Goal: Task Accomplishment & Management: Manage account settings

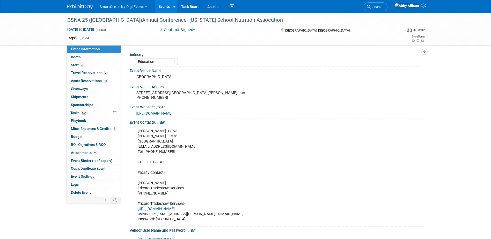
select select "Education"
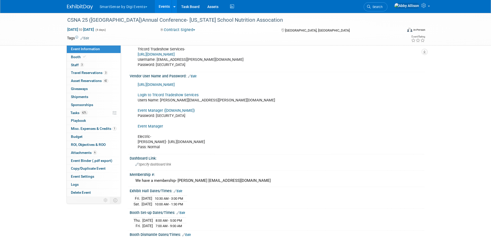
scroll to position [155, 0]
click at [174, 96] on link "Login to Tricord Tradeshow Services" at bounding box center [168, 94] width 61 height 4
click at [382, 7] on span "Search" at bounding box center [376, 7] width 12 height 4
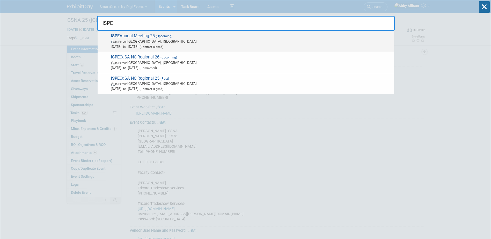
type input "ISPE"
click at [190, 43] on span "In-Person Charlotte, NC" at bounding box center [251, 41] width 281 height 5
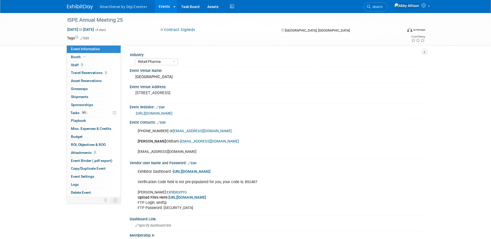
select select "Retail Pharma"
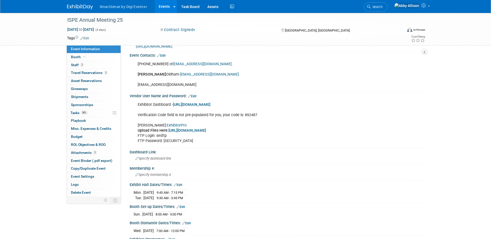
scroll to position [78, 0]
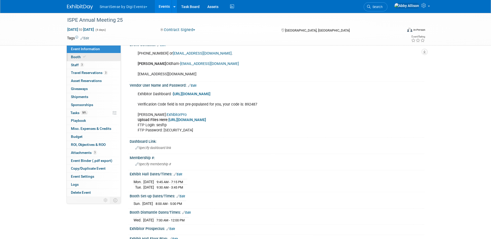
click at [79, 56] on span "Booth" at bounding box center [79, 57] width 16 height 4
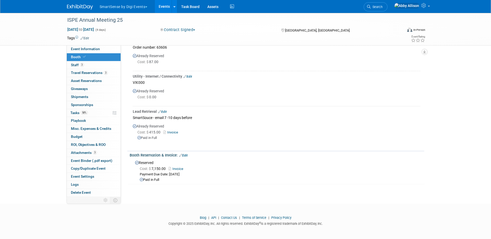
scroll to position [278, 0]
click at [82, 50] on span "Event Information" at bounding box center [85, 49] width 29 height 4
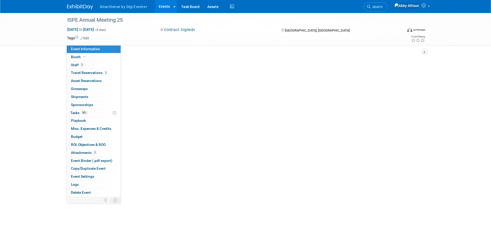
select select "Retail Pharma"
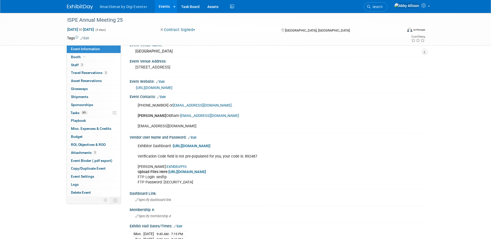
scroll to position [26, 0]
click at [177, 174] on b "https://files.shepardes.com/files/FTP%20Files/Drop%20Off/-2025/10_ISPE/ESS%20Ex…" at bounding box center [187, 171] width 38 height 4
click at [167, 165] on link "ExhibitorPro" at bounding box center [177, 166] width 20 height 4
click at [168, 174] on b "https://files.shepardes.com/files/FTP%20Files/Drop%20Off/-2025/10_ISPE/ESS%20Ex…" at bounding box center [187, 171] width 38 height 4
click at [182, 174] on b "https://files.shepardes.com/files/FTP%20Files/Drop%20Off/-2025/10_ISPE/ESS%20Ex…" at bounding box center [187, 171] width 38 height 4
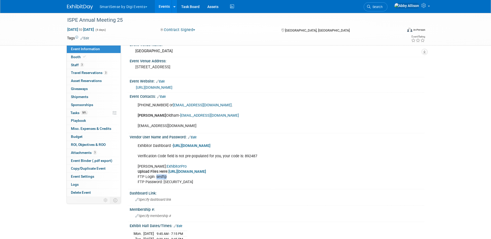
drag, startPoint x: 168, startPoint y: 187, endPoint x: 156, endPoint y: 190, distance: 12.5
click at [156, 188] on div "Exhibitor Dashboard - https://ISPEAM25.exh.mapyourshow.com Verification Code fi…" at bounding box center [250, 164] width 233 height 47
copy div "sesftp"
drag, startPoint x: 173, startPoint y: 193, endPoint x: 164, endPoint y: 193, distance: 9.6
click at [164, 188] on div "Exhibitor Dashboard - https://ISPEAM25.exh.mapyourshow.com Verification Code fi…" at bounding box center [250, 164] width 233 height 47
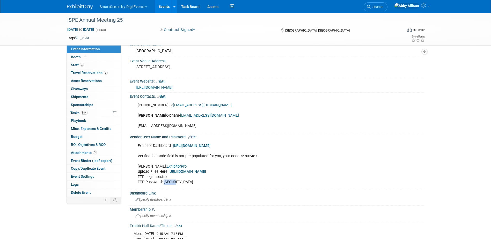
copy div "ftpftp"
click at [387, 5] on link "Search" at bounding box center [375, 6] width 24 height 9
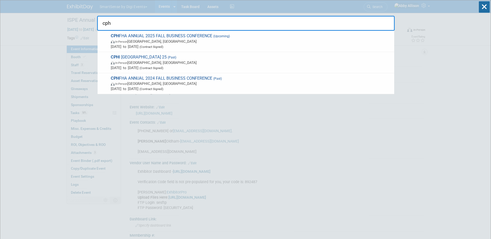
type input "cph"
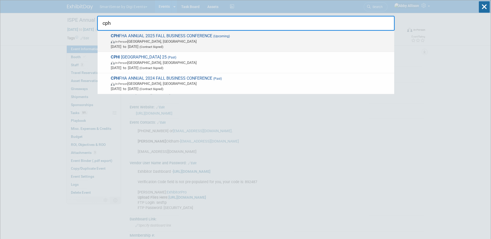
click at [137, 36] on span "CPH FHA ANNUAL 2025 FALL BUSINESS CONFERENCE (Upcoming) In-Person Gatineau, Can…" at bounding box center [250, 41] width 282 height 16
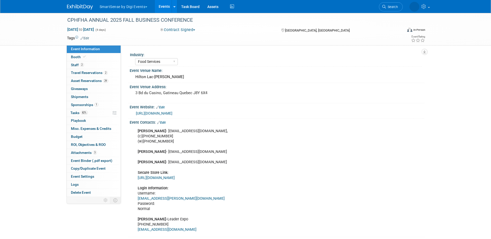
select select "Food Services"
click at [82, 161] on span "Event Binder (.pdf export)" at bounding box center [91, 161] width 41 height 4
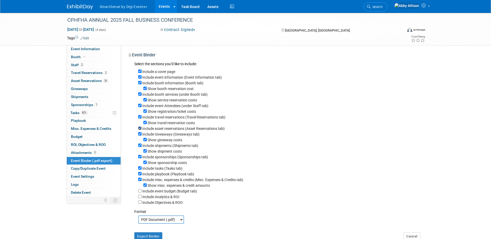
click at [140, 130] on input "Include asset reservations (Asset Reservations tab)" at bounding box center [139, 127] width 3 height 3
checkbox input "false"
click at [140, 170] on input "Include tasks (Tasks tab)" at bounding box center [139, 167] width 3 height 3
checkbox input "false"
click at [164, 224] on select "PDF Document (.pdf) Microsoft Word (.docx)" at bounding box center [161, 219] width 46 height 8
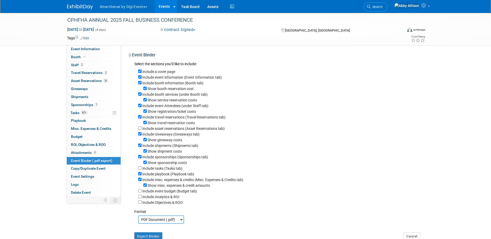
select select "docx"
click at [138, 221] on select "PDF Document (.pdf) Microsoft Word (.docx)" at bounding box center [161, 219] width 46 height 8
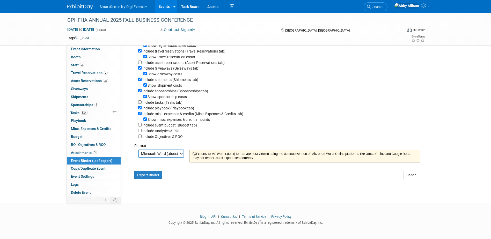
scroll to position [72, 0]
click at [151, 177] on button "Export Binder" at bounding box center [148, 175] width 28 height 8
click at [165, 6] on link "Events" at bounding box center [164, 6] width 19 height 13
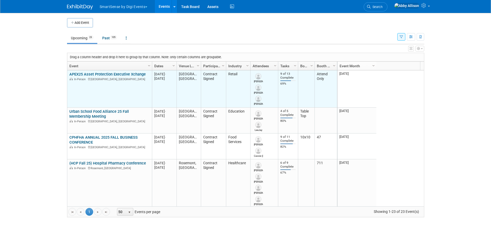
click at [80, 73] on link "APEX25 Asset Protection Executive Xchange" at bounding box center [107, 74] width 76 height 5
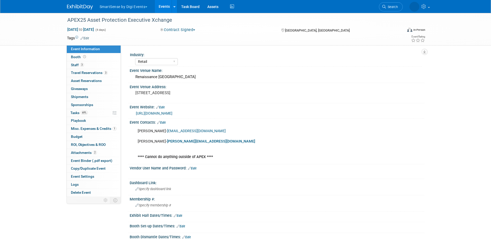
select select "Retail"
click at [79, 110] on link "69% Tasks 69%" at bounding box center [94, 113] width 54 height 8
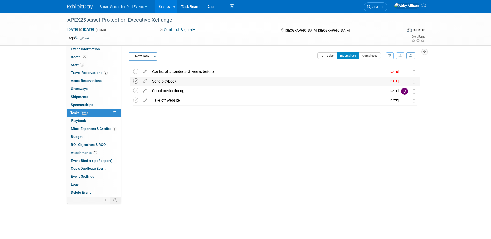
click at [135, 80] on icon at bounding box center [135, 80] width 5 height 5
click at [136, 71] on icon at bounding box center [135, 71] width 5 height 5
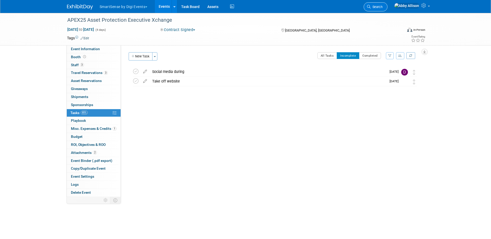
click at [382, 9] on span "Search" at bounding box center [376, 7] width 12 height 4
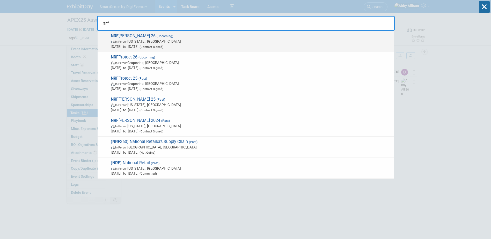
type input "nrf"
click at [125, 38] on span "NRF Big Show 26 (Upcoming) In-Person New York, NY Jan 11, 2026 to Jan 13, 2026 …" at bounding box center [250, 41] width 282 height 16
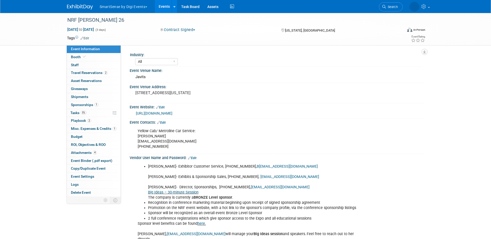
select select "All"
click at [73, 113] on span "Tasks 5%" at bounding box center [78, 113] width 16 height 4
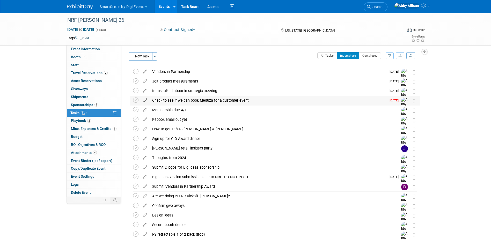
click at [144, 101] on icon at bounding box center [144, 99] width 9 height 6
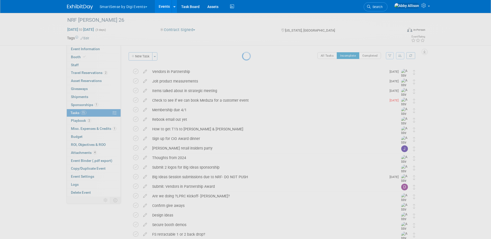
select select "8"
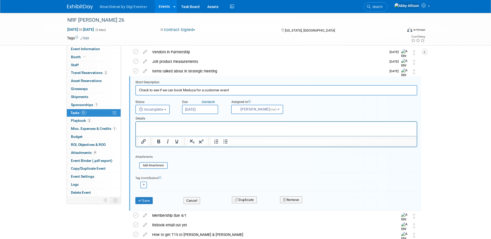
scroll to position [20, 0]
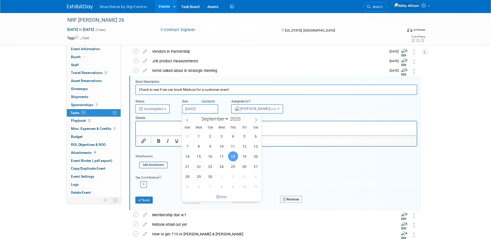
click at [207, 106] on input "Sep 18, 2025" at bounding box center [200, 108] width 36 height 9
click at [222, 166] on span "24" at bounding box center [222, 166] width 10 height 10
type input "Sep 24, 2025"
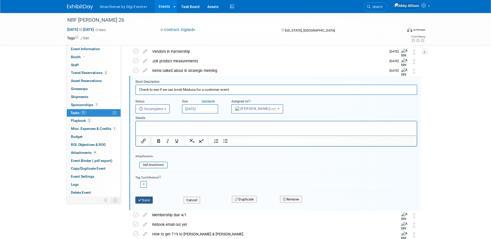
click at [143, 202] on button "Save" at bounding box center [144, 200] width 18 height 7
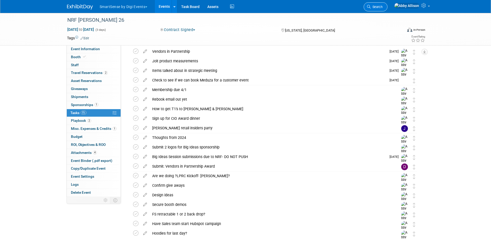
click at [382, 5] on span "Search" at bounding box center [376, 7] width 12 height 4
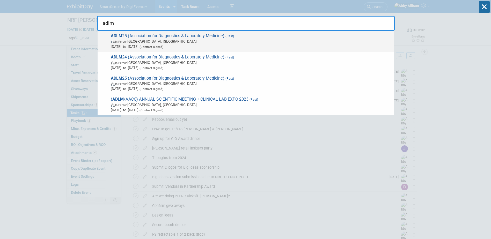
type input "adlm"
click at [124, 38] on span "ADLM 25 (Association for Diagnostics & Laboratory Medicine) (Past) In-Person Ch…" at bounding box center [250, 41] width 282 height 16
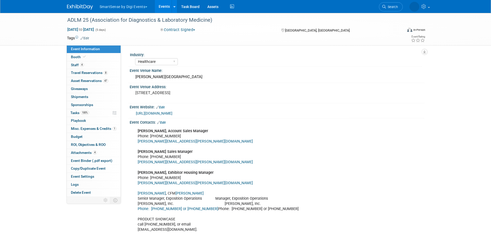
select select "Healthcare"
click at [84, 57] on icon at bounding box center [84, 56] width 3 height 3
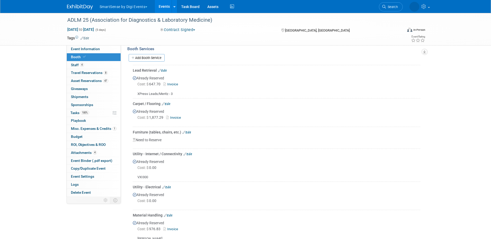
scroll to position [201, 0]
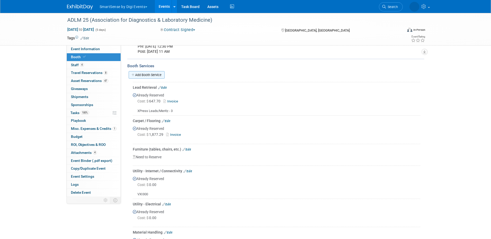
click at [148, 72] on link "Add Booth Service" at bounding box center [147, 75] width 36 height 8
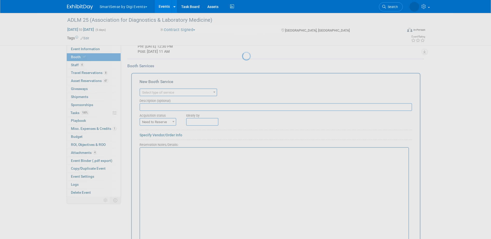
scroll to position [0, 0]
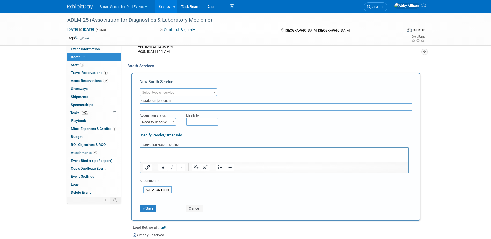
click at [164, 94] on span "Select type of service" at bounding box center [158, 93] width 32 height 4
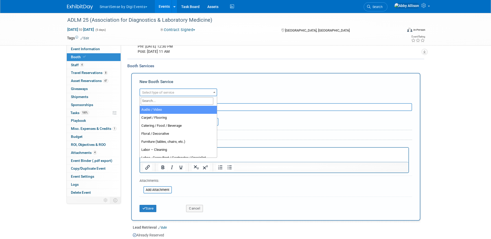
click at [161, 100] on input "search" at bounding box center [177, 101] width 72 height 8
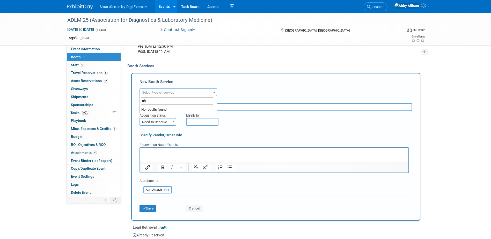
type input "s"
type input "ma"
select select "10"
click at [154, 155] on html at bounding box center [274, 151] width 268 height 7
click at [150, 120] on span "Need to Reserve" at bounding box center [158, 121] width 36 height 7
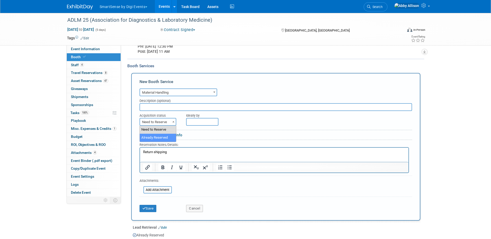
select select "2"
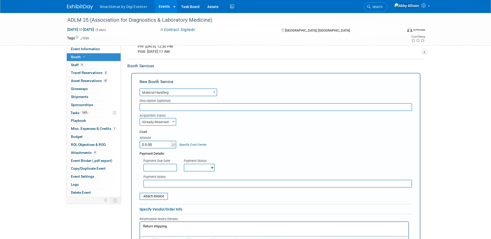
click at [153, 144] on input "$ 0.00" at bounding box center [155, 145] width 32 height 8
type input "$ 592.02"
click at [227, 132] on div "Cost:" at bounding box center [275, 132] width 272 height 5
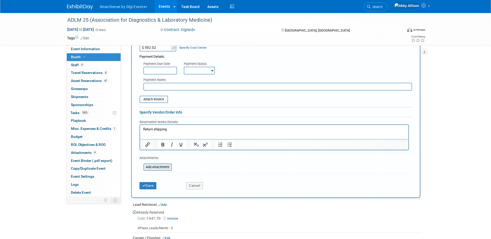
scroll to position [304, 0]
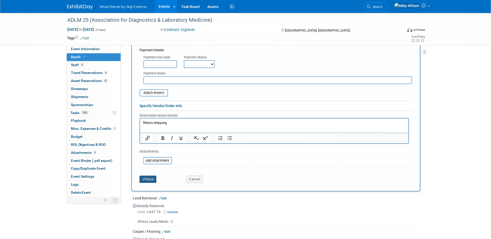
click at [143, 179] on icon "submit" at bounding box center [144, 178] width 4 height 3
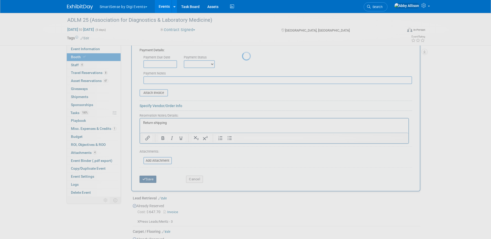
scroll to position [337, 0]
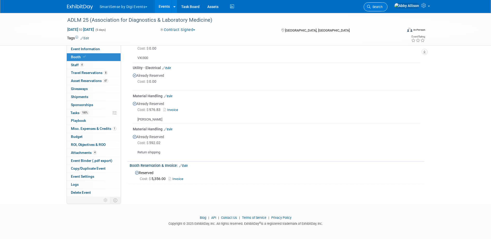
click at [382, 8] on span "Search" at bounding box center [376, 7] width 12 height 4
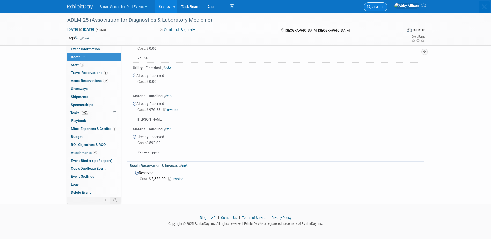
scroll to position [0, 0]
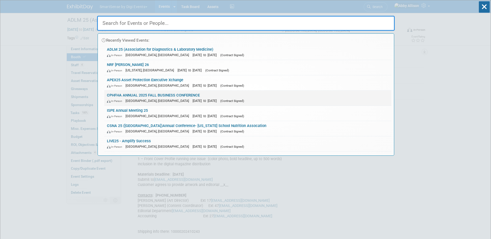
click at [137, 91] on link "CPHFHA ANNUAL 2025 FALL BUSINESS CONFERENCE In-Person Gatineau, Canada Sep 27, …" at bounding box center [247, 98] width 287 height 15
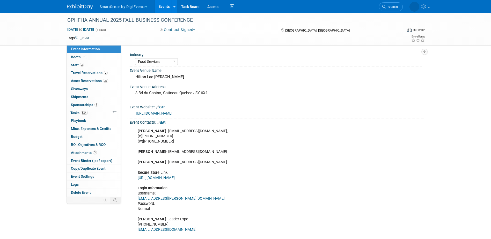
select select "Food Services"
click at [391, 6] on span "Search" at bounding box center [392, 7] width 12 height 4
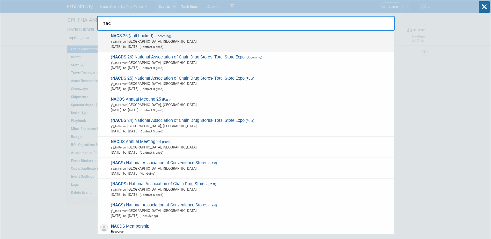
type input "nac"
click at [121, 36] on span "NAC S 25 (Jolt booked) (Upcoming) In-Person [GEOGRAPHIC_DATA], [GEOGRAPHIC_DATA…" at bounding box center [250, 41] width 282 height 16
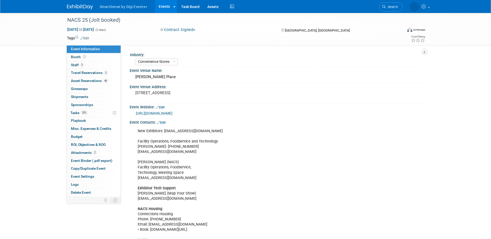
select select "Convenience Stores"
click at [94, 73] on span "Travel Reservations 3" at bounding box center [89, 73] width 37 height 4
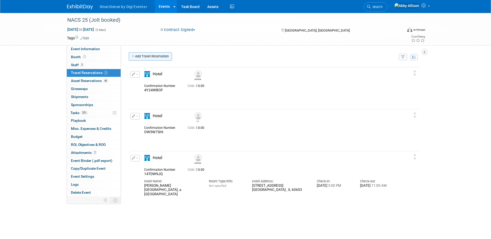
click at [152, 57] on link "Add Travel Reservation" at bounding box center [150, 56] width 43 height 8
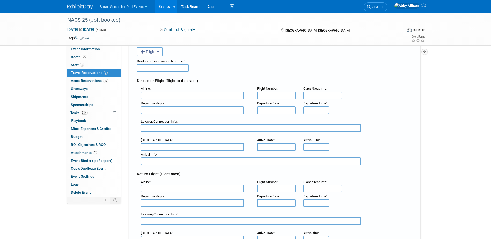
scroll to position [26, 0]
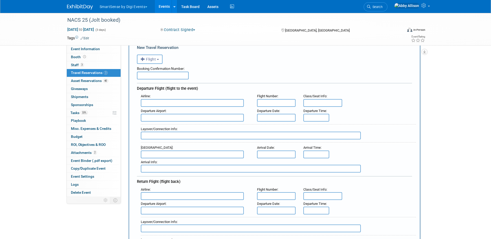
click at [165, 101] on input "text" at bounding box center [192, 103] width 103 height 8
click at [161, 121] on span "Air Southw est (WOW)" at bounding box center [195, 120] width 108 height 8
type input "Air Southwest (WOW)"
click at [272, 105] on input "text" at bounding box center [276, 103] width 39 height 8
click at [267, 104] on input "text" at bounding box center [276, 103] width 39 height 8
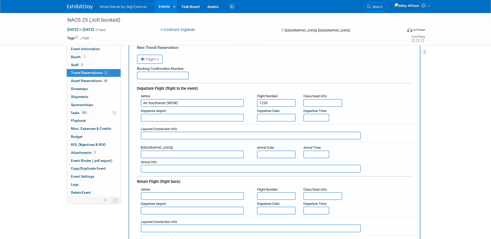
type input "1230"
click at [169, 117] on input "text" at bounding box center [192, 118] width 103 height 8
click at [166, 126] on span "MCI - Kansas City International Airport" at bounding box center [195, 126] width 108 height 8
type input "MCI - Kansas City International Airport"
click at [271, 120] on input "text" at bounding box center [276, 118] width 39 height 8
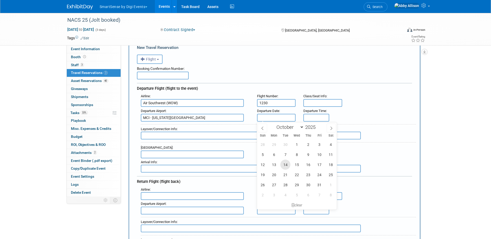
click at [284, 167] on span "14" at bounding box center [285, 165] width 10 height 10
type input "[DATE]"
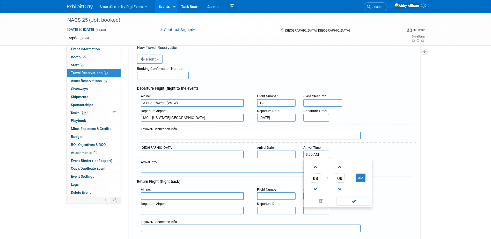
click at [308, 153] on input "8:00 AM" at bounding box center [316, 155] width 26 height 8
click at [316, 179] on span "08" at bounding box center [315, 177] width 10 height 9
click at [312, 163] on td "12" at bounding box center [312, 167] width 17 height 14
click at [342, 180] on span "00" at bounding box center [340, 177] width 10 height 9
click at [313, 197] on td "40" at bounding box center [312, 195] width 17 height 14
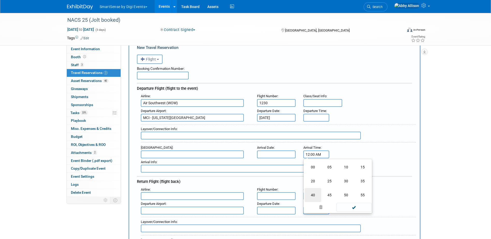
type input "12:40 AM"
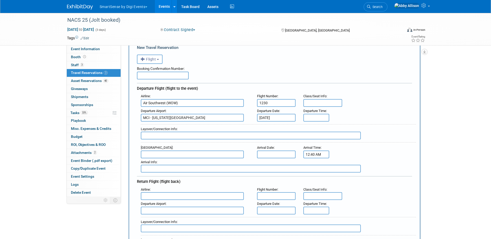
click at [191, 155] on input "text" at bounding box center [192, 155] width 103 height 8
click at [189, 161] on span "MDW - Chicago Midway International Airport" at bounding box center [195, 163] width 108 height 8
type input "MDW - Chicago Midway International Airport"
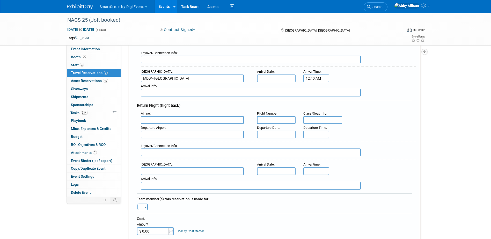
scroll to position [103, 0]
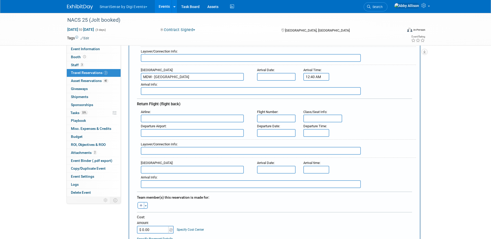
click at [189, 120] on input "text" at bounding box center [192, 119] width 103 height 8
click at [178, 127] on span "Southw est Airlines (SWA)" at bounding box center [195, 127] width 108 height 8
type input "Southwest Airlines (SWA)"
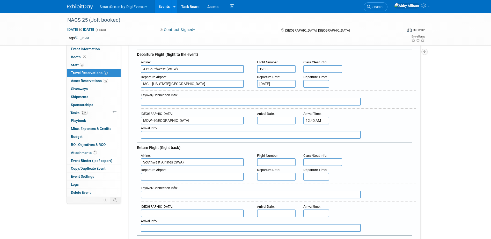
scroll to position [52, 0]
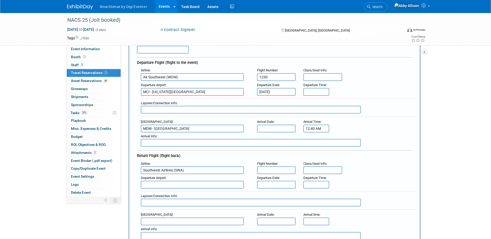
drag, startPoint x: 179, startPoint y: 78, endPoint x: 137, endPoint y: 75, distance: 42.0
click at [137, 75] on div "Airline : Air Southwest (WOW)" at bounding box center [195, 73] width 116 height 14
click at [150, 85] on strong "Southwe" at bounding box center [149, 85] width 13 height 4
type input "Southwest Airlines (SWA)"
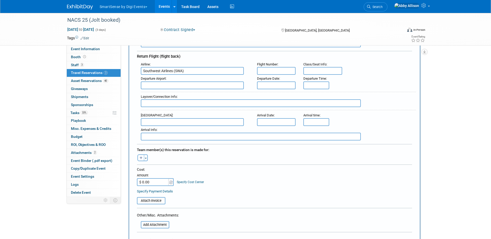
scroll to position [155, 0]
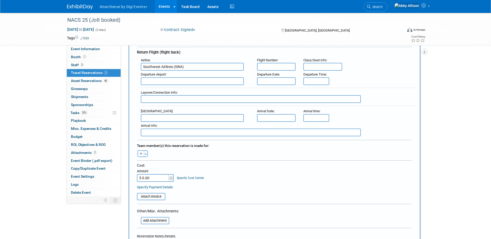
click at [270, 68] on input "text" at bounding box center [276, 67] width 39 height 8
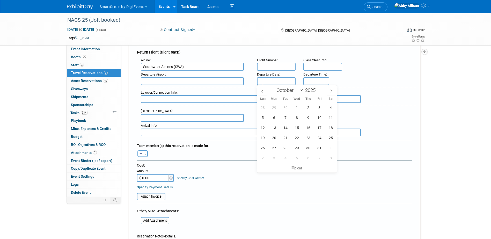
click at [274, 79] on input "text" at bounding box center [276, 81] width 39 height 8
click at [318, 127] on span "17" at bounding box center [319, 128] width 10 height 10
type input "Oct 17, 2025"
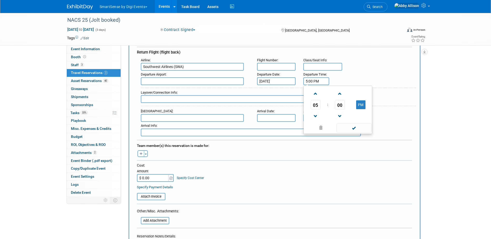
click at [322, 81] on input "5:00 PM" at bounding box center [316, 81] width 26 height 8
click at [316, 105] on span "05" at bounding box center [315, 104] width 10 height 9
click at [360, 123] on td "11" at bounding box center [362, 122] width 17 height 14
click at [341, 105] on span "00" at bounding box center [340, 104] width 10 height 9
click at [362, 109] on td "35" at bounding box center [362, 108] width 17 height 14
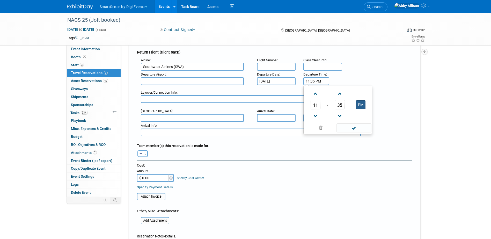
click at [359, 104] on button "PM" at bounding box center [360, 104] width 9 height 9
type input "11:35 AM"
click at [179, 84] on input "text" at bounding box center [192, 81] width 103 height 8
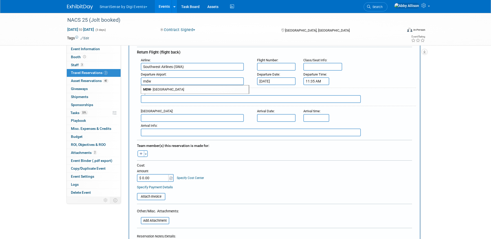
click at [177, 90] on span "MDW - Chicago Midway International Airport" at bounding box center [195, 89] width 108 height 8
type input "MDW - Chicago Midway International Airport"
click at [146, 154] on span "button" at bounding box center [146, 154] width 2 height 1
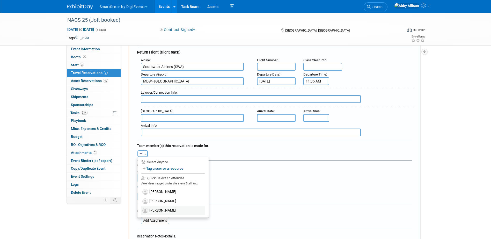
click at [164, 212] on label "[PERSON_NAME]" at bounding box center [173, 210] width 64 height 9
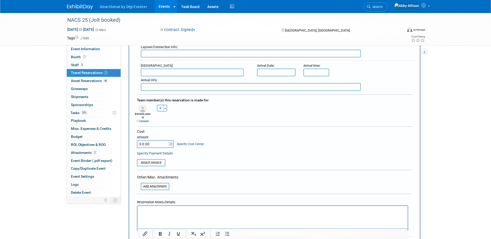
scroll to position [259, 0]
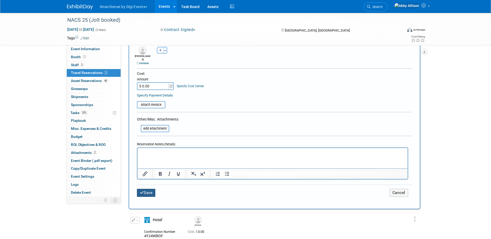
click at [149, 190] on button "Save" at bounding box center [146, 193] width 19 height 8
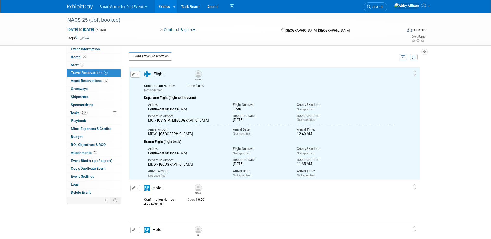
scroll to position [0, 0]
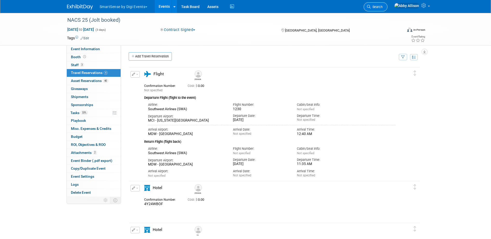
click at [382, 8] on span "Search" at bounding box center [376, 7] width 12 height 4
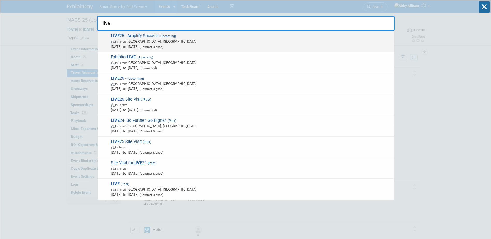
type input "live"
click at [146, 36] on span "LIVE 25 - Amplify Success (Upcoming) In-Person Nashville, TN Oct 21, 2025 to Oc…" at bounding box center [250, 41] width 282 height 16
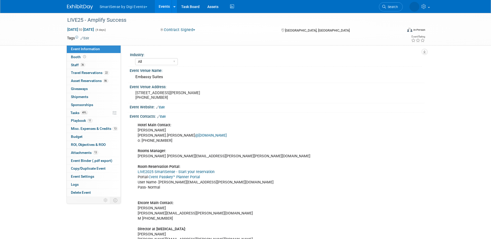
select select "All"
click at [78, 113] on span "Tasks 49%" at bounding box center [78, 113] width 17 height 4
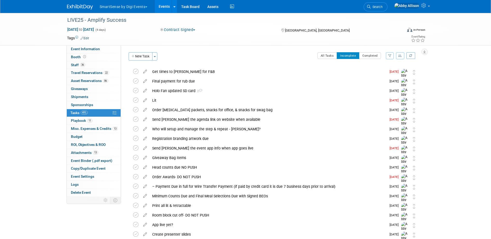
click at [398, 56] on icon "button" at bounding box center [400, 55] width 4 height 3
click at [380, 81] on link "By Due Date" at bounding box center [385, 79] width 37 height 7
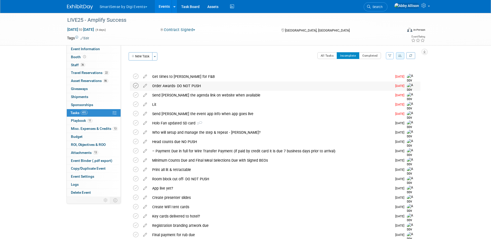
click at [136, 87] on icon at bounding box center [135, 85] width 5 height 5
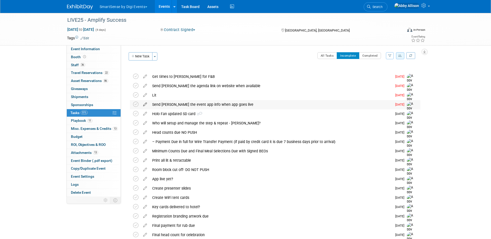
click at [144, 105] on icon at bounding box center [144, 103] width 9 height 6
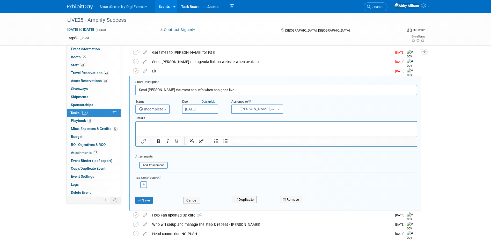
scroll to position [24, 0]
click at [196, 111] on input "Sep 22, 2025" at bounding box center [200, 108] width 36 height 9
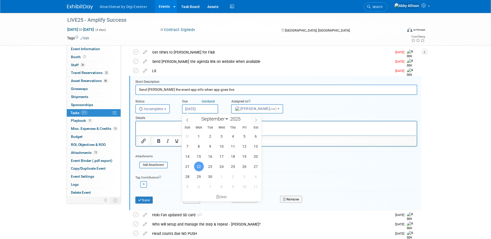
click at [256, 122] on span at bounding box center [255, 119] width 9 height 9
select select "9"
click at [201, 144] on span "6" at bounding box center [199, 146] width 10 height 10
type input "Oct 6, 2025"
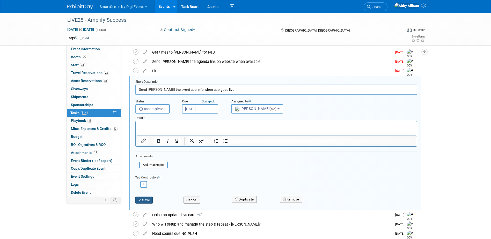
click at [146, 201] on button "Save" at bounding box center [144, 200] width 18 height 7
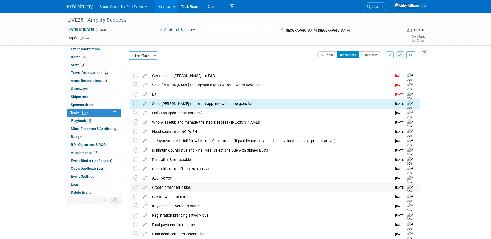
scroll to position [0, 0]
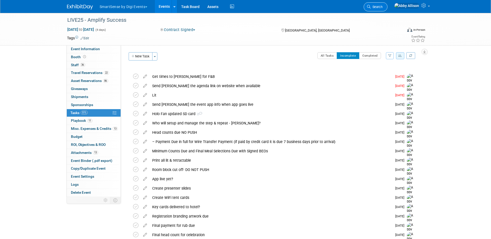
click at [382, 6] on span "Search" at bounding box center [376, 7] width 12 height 4
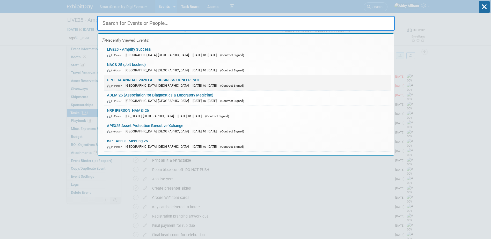
click at [132, 83] on div "In-Person Gatineau, Canada Sep 27, 2025 to Sep 30, 2025 (Contract Signed)" at bounding box center [248, 85] width 282 height 5
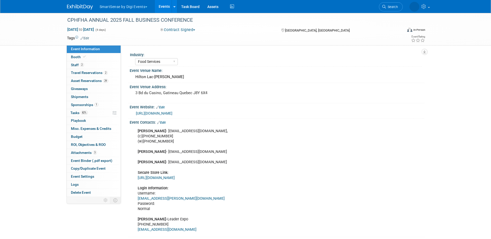
select select "Food Services"
click at [386, 5] on span "Search" at bounding box center [392, 7] width 12 height 4
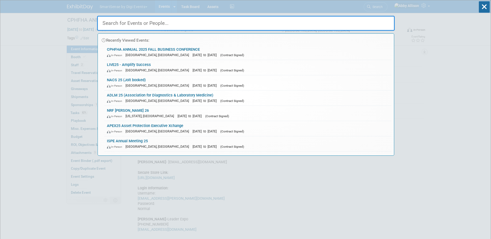
click at [178, 24] on input "text" at bounding box center [245, 23] width 297 height 15
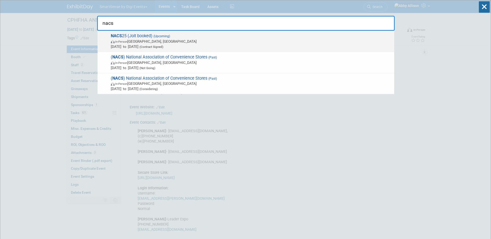
type input "nacs"
click at [126, 41] on span "In-Person" at bounding box center [121, 41] width 12 height 3
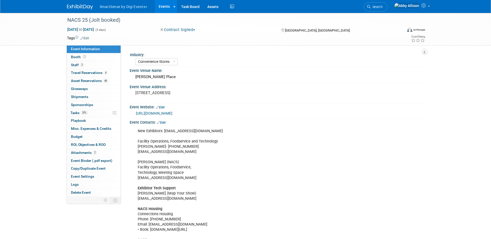
select select "Convenience Stores"
click at [86, 129] on span "Misc. Expenses & Credits 0" at bounding box center [91, 128] width 40 height 4
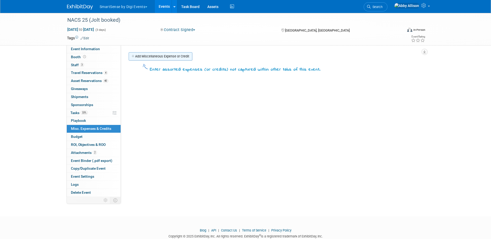
click at [140, 57] on link "Add Miscellaneous Expense or Credit" at bounding box center [161, 56] width 64 height 8
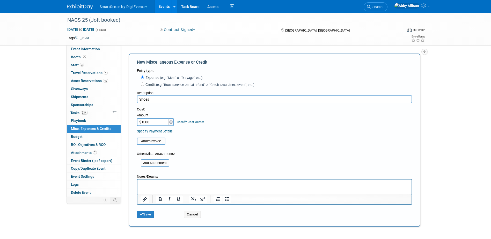
type input "Shoes"
click at [156, 124] on input "$ 0.00" at bounding box center [153, 122] width 32 height 8
type input "$ 247.50"
click at [159, 141] on input "file" at bounding box center [134, 141] width 62 height 6
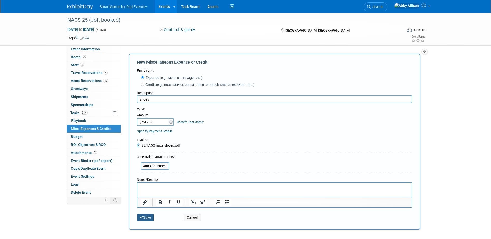
click at [143, 217] on icon "submit" at bounding box center [142, 217] width 4 height 3
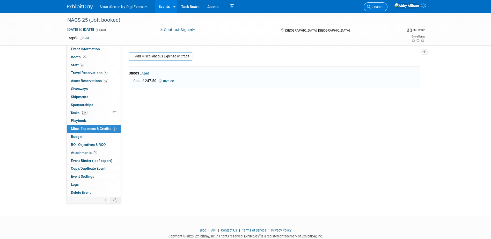
click at [387, 7] on link "Search" at bounding box center [375, 6] width 24 height 9
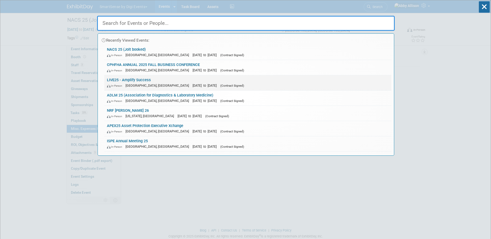
click at [140, 80] on link "LIVE25 - Amplify Success In-Person [GEOGRAPHIC_DATA], [GEOGRAPHIC_DATA] [DATE] …" at bounding box center [247, 82] width 287 height 15
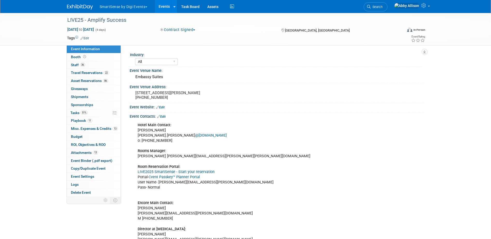
select select "All"
click at [87, 128] on span "Misc. Expenses & Credits 13" at bounding box center [94, 128] width 47 height 4
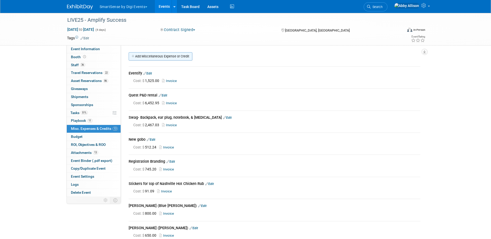
click at [157, 57] on link "Add Miscellaneous Expense or Credit" at bounding box center [161, 56] width 64 height 8
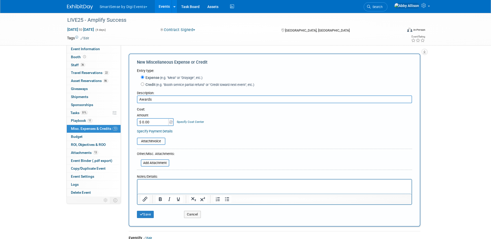
type input "Awards"
click at [152, 124] on input "$ 0.00" at bounding box center [153, 122] width 32 height 8
type input "$ 836.13"
click at [153, 137] on div "Attach Invoice" at bounding box center [274, 138] width 275 height 13
click at [152, 139] on input "file" at bounding box center [134, 141] width 62 height 6
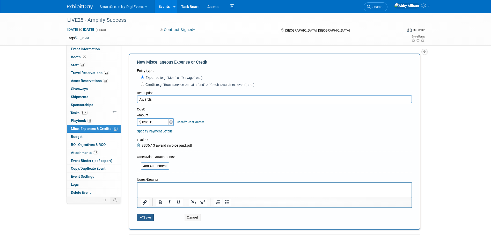
click at [149, 218] on button "Save" at bounding box center [145, 217] width 17 height 7
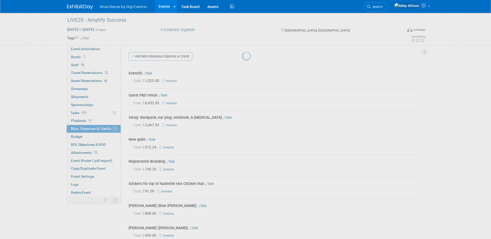
scroll to position [189, 0]
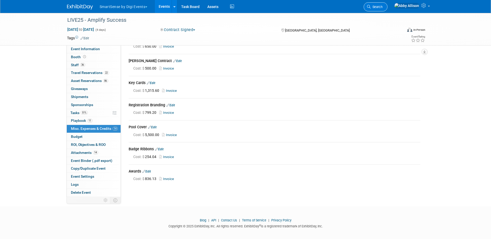
click at [382, 5] on span "Search" at bounding box center [376, 7] width 12 height 4
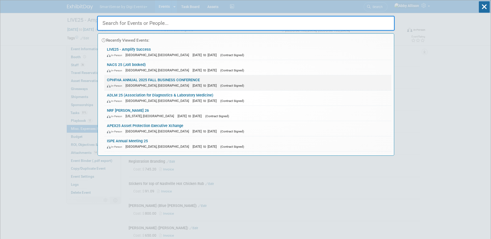
click at [153, 82] on link "CPHFHA ANNUAL 2025 FALL BUSINESS CONFERENCE In-Person Gatineau, Canada Sep 27, …" at bounding box center [247, 82] width 287 height 15
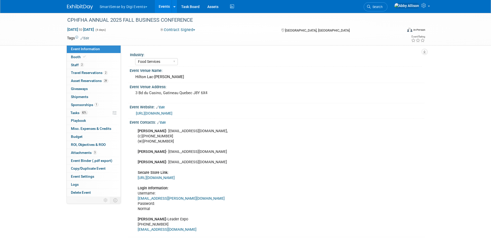
select select "Food Services"
click at [80, 72] on span "Travel Reservations 2" at bounding box center [89, 73] width 37 height 4
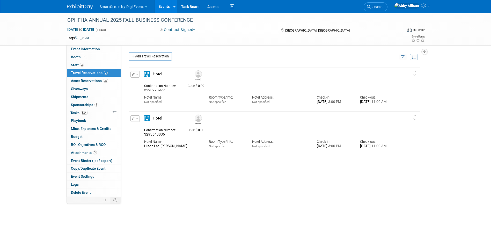
click at [169, 91] on div "3290998977" at bounding box center [162, 90] width 36 height 5
drag, startPoint x: 177, startPoint y: 88, endPoint x: 172, endPoint y: 89, distance: 5.0
click at [172, 89] on div "Confirmation Number: 3290998977" at bounding box center [161, 88] width 43 height 10
drag, startPoint x: 172, startPoint y: 89, endPoint x: 166, endPoint y: 92, distance: 6.8
click at [166, 92] on div "3290998977" at bounding box center [162, 90] width 36 height 5
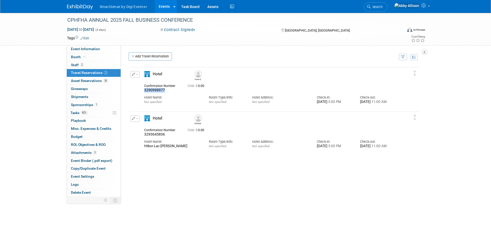
drag, startPoint x: 166, startPoint y: 92, endPoint x: 142, endPoint y: 91, distance: 23.8
click at [142, 91] on div "Confirmation Number: 3290998977" at bounding box center [161, 88] width 43 height 10
copy span "3290998977"
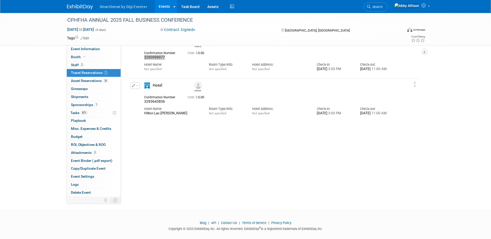
scroll to position [40, 0]
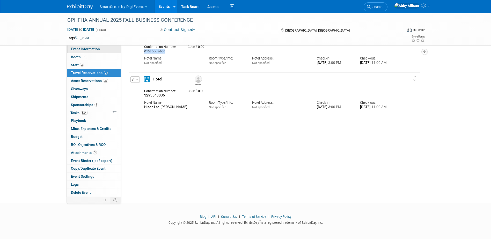
click at [80, 50] on span "Event Information" at bounding box center [85, 49] width 29 height 4
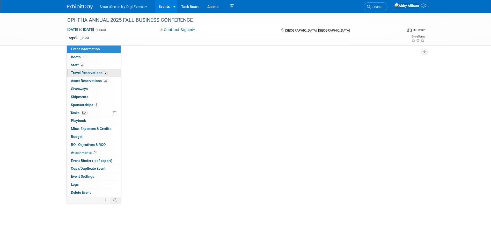
select select "Food Services"
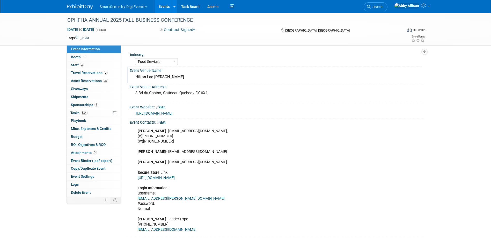
drag, startPoint x: 170, startPoint y: 77, endPoint x: 133, endPoint y: 77, distance: 36.7
click at [133, 77] on div "Hilton Lac-[PERSON_NAME]" at bounding box center [277, 77] width 294 height 9
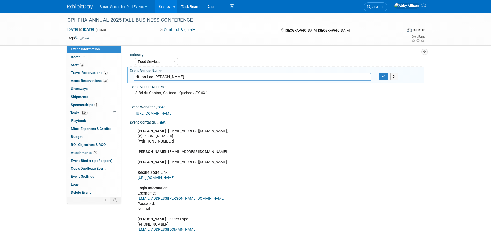
drag, startPoint x: 167, startPoint y: 80, endPoint x: 123, endPoint y: 78, distance: 44.3
click at [123, 78] on div "Industry: All Education Convenience Stores Costumer Connects Food Services Groc…" at bounding box center [272, 121] width 303 height 152
click at [384, 78] on button "button" at bounding box center [383, 76] width 9 height 7
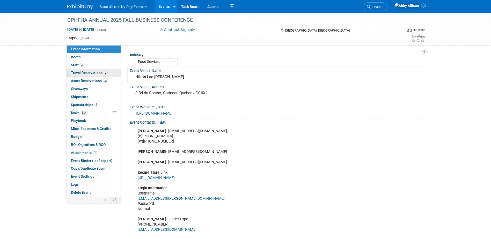
click at [80, 73] on span "Travel Reservations 2" at bounding box center [89, 73] width 37 height 4
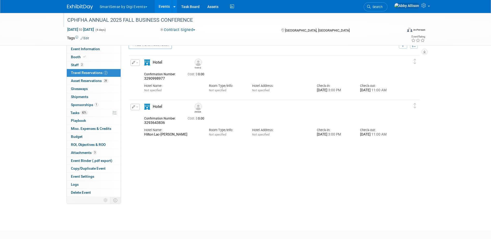
scroll to position [26, 0]
